Goal: Go to known website: Access a specific website the user already knows

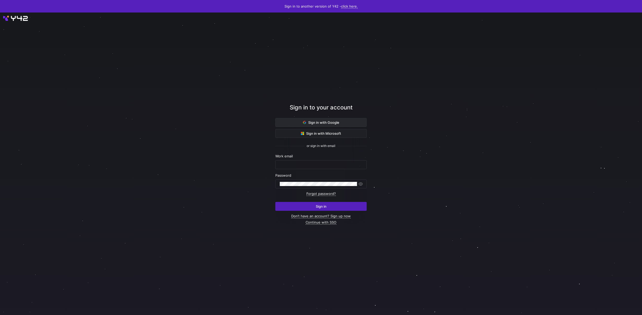
click at [332, 124] on span "Sign in with Google" at bounding box center [321, 123] width 36 height 4
